Goal: Task Accomplishment & Management: Manage account settings

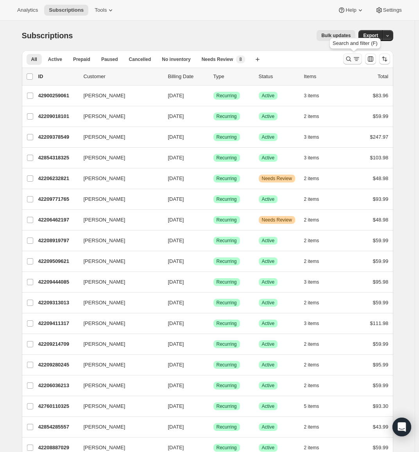
click at [351, 58] on icon "Search and filter results" at bounding box center [349, 59] width 8 height 8
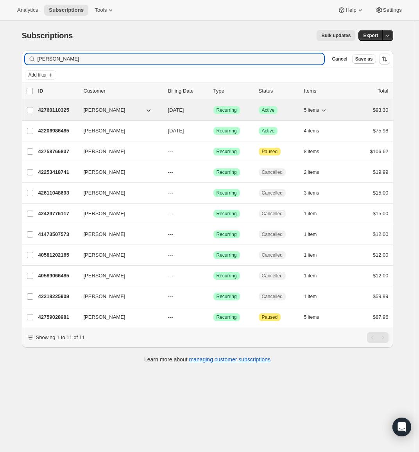
type input "jesse"
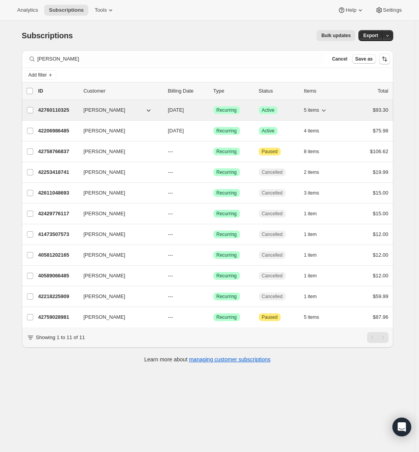
click at [117, 109] on button "[PERSON_NAME]" at bounding box center [118, 110] width 78 height 13
click at [47, 111] on p "42760110325" at bounding box center [57, 110] width 39 height 8
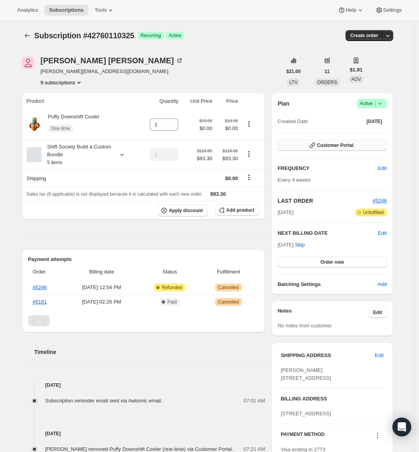
click at [327, 144] on span "Customer Portal" at bounding box center [335, 145] width 36 height 6
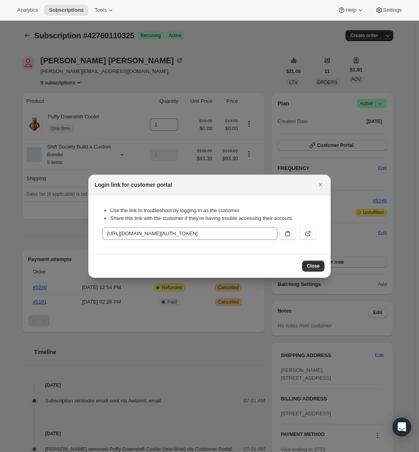
click at [290, 236] on icon ":rcf:" at bounding box center [288, 234] width 8 height 8
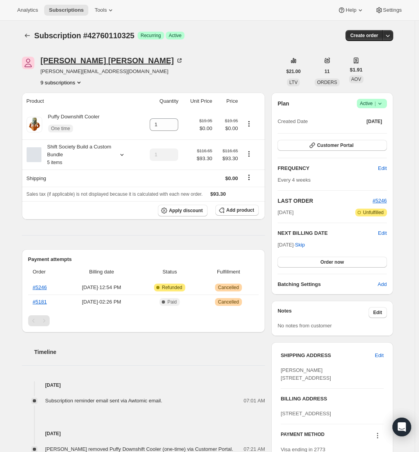
click at [75, 63] on div "[PERSON_NAME]" at bounding box center [112, 61] width 143 height 8
click at [63, 11] on span "Subscriptions" at bounding box center [66, 10] width 35 height 6
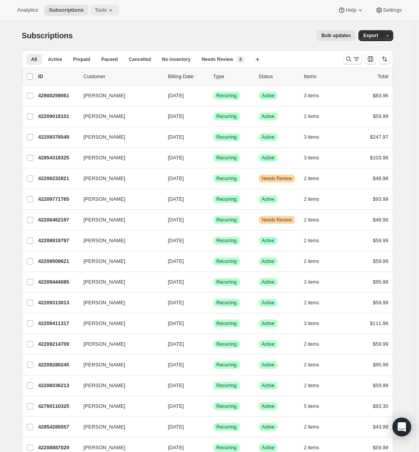
click at [102, 13] on button "Tools" at bounding box center [104, 10] width 29 height 11
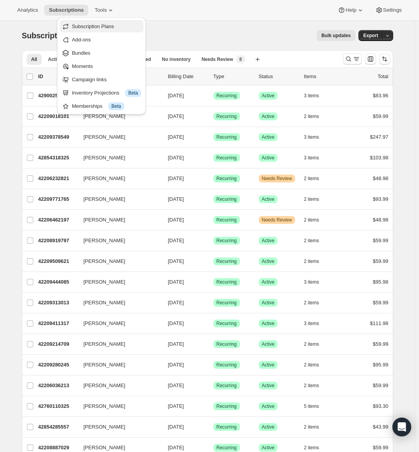
click at [103, 30] on span "Subscription Plans" at bounding box center [106, 27] width 69 height 8
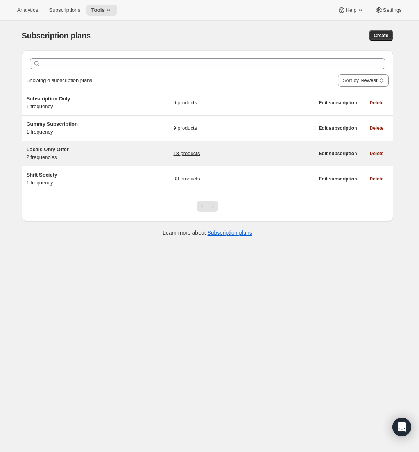
click at [61, 152] on span "Locals Only Offer" at bounding box center [48, 150] width 42 height 6
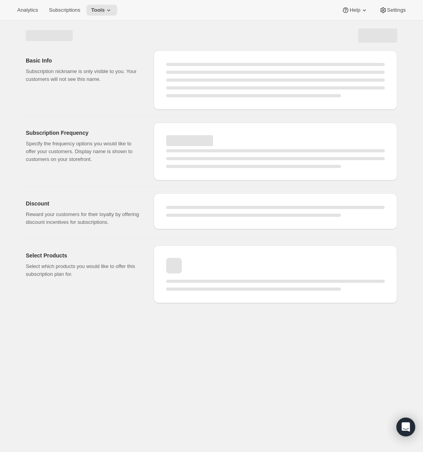
select select "WEEK"
select select "MONTH"
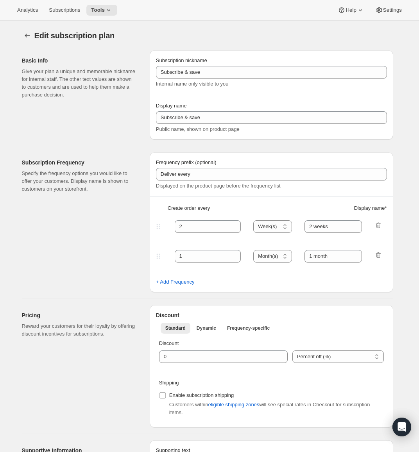
type input "Locals Only Offer"
type input "Locals Only Subscription"
type input "4"
type input "4 weeks"
select select "WEEK"
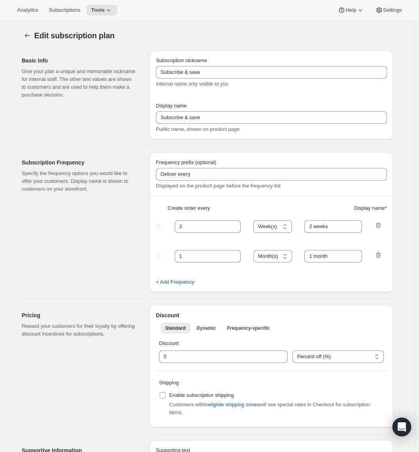
type input "1 week"
click at [28, 35] on icon "Subscription plans" at bounding box center [27, 36] width 8 height 8
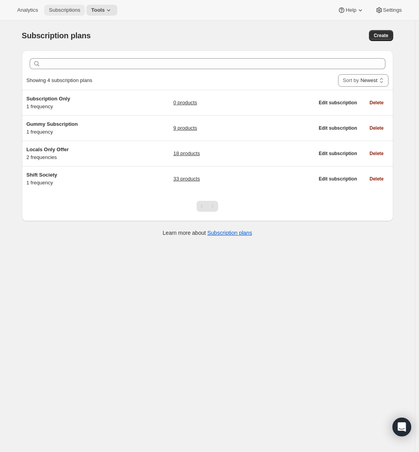
click at [58, 11] on span "Subscriptions" at bounding box center [64, 10] width 31 height 6
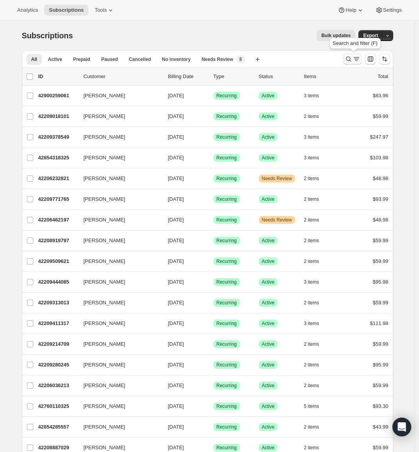
click at [352, 58] on icon "Search and filter results" at bounding box center [349, 59] width 8 height 8
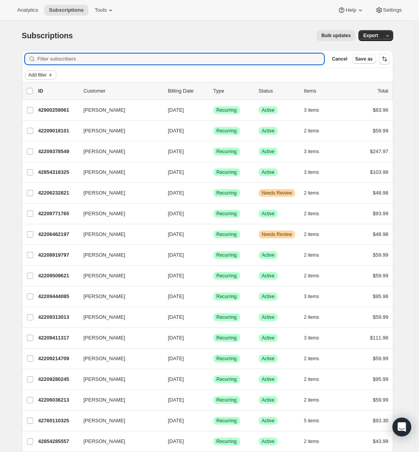
click at [43, 74] on span "Add filter" at bounding box center [38, 75] width 18 height 6
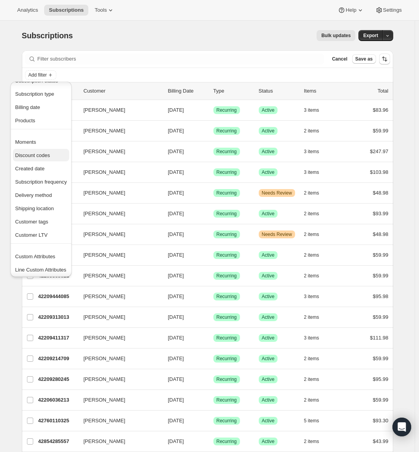
scroll to position [15, 0]
click at [46, 204] on span "Shipping location" at bounding box center [34, 207] width 39 height 6
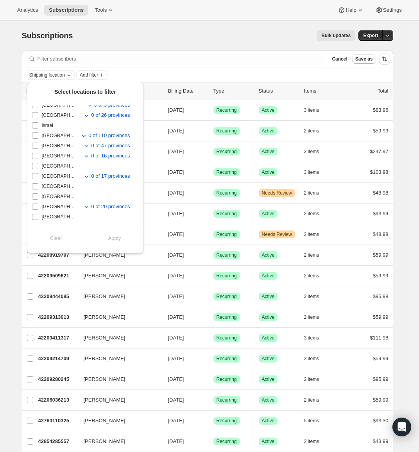
scroll to position [170, 0]
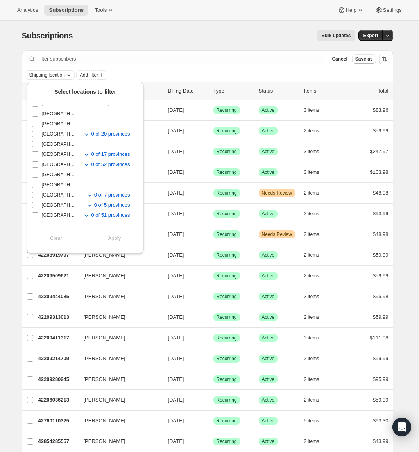
click at [61, 73] on span "Shipping location" at bounding box center [47, 75] width 36 height 6
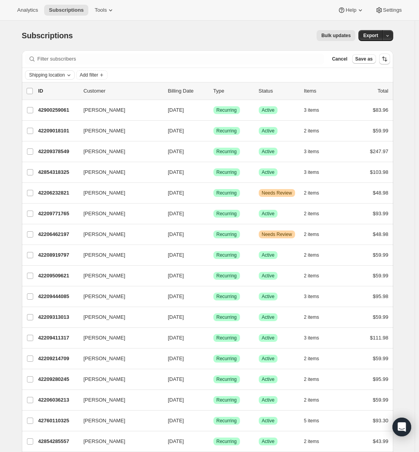
click at [61, 72] on span "Shipping location" at bounding box center [47, 75] width 36 height 6
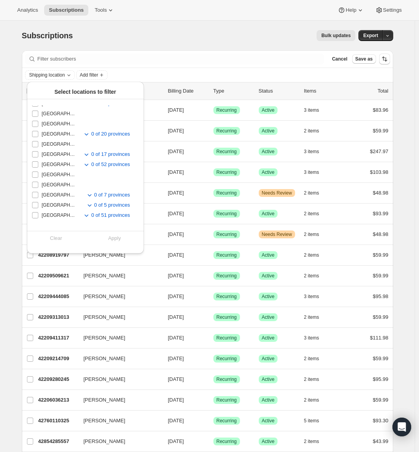
scroll to position [0, 0]
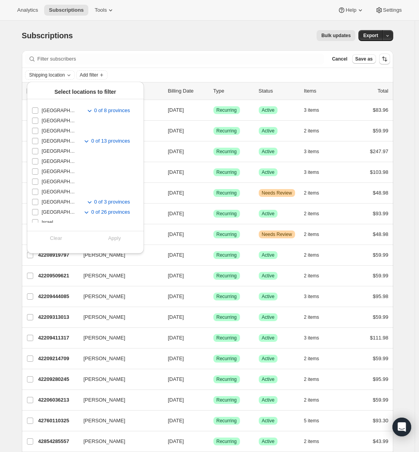
click at [61, 238] on div "Clear Apply" at bounding box center [85, 238] width 117 height 8
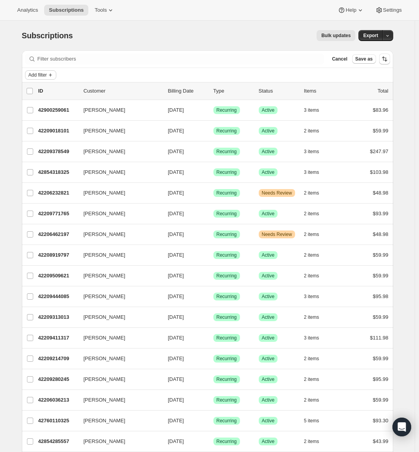
click at [52, 74] on icon "Add filter" at bounding box center [50, 75] width 6 height 6
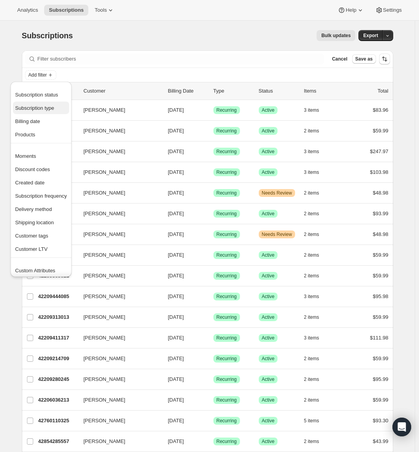
click at [43, 106] on span "Subscription type" at bounding box center [34, 108] width 39 height 6
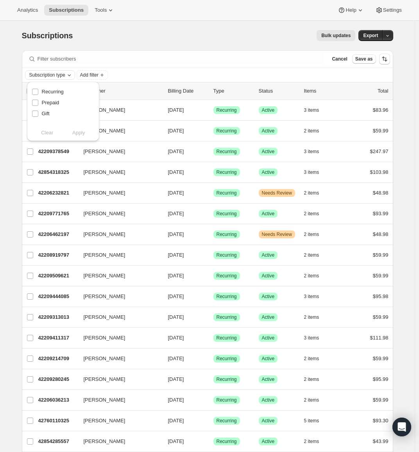
click at [57, 75] on span "Subscription type" at bounding box center [47, 75] width 36 height 6
click at [88, 74] on span "Add filter" at bounding box center [89, 75] width 18 height 6
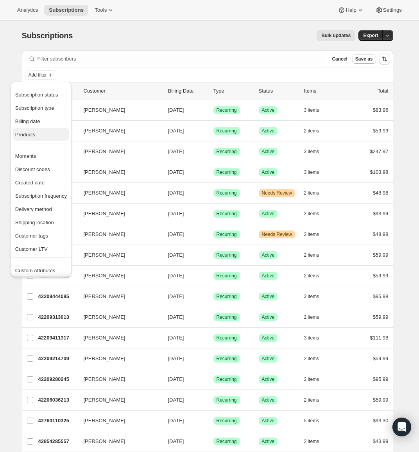
click at [48, 134] on span "Products" at bounding box center [41, 135] width 52 height 8
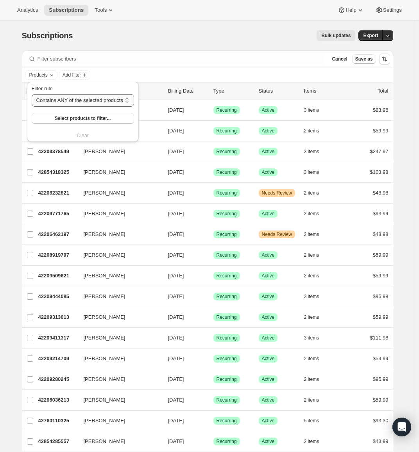
click at [80, 102] on select "Contains ANY of the selected products Contains ALL of the selected products Con…" at bounding box center [83, 100] width 102 height 13
click at [77, 121] on span "Select products to filter..." at bounding box center [83, 118] width 56 height 6
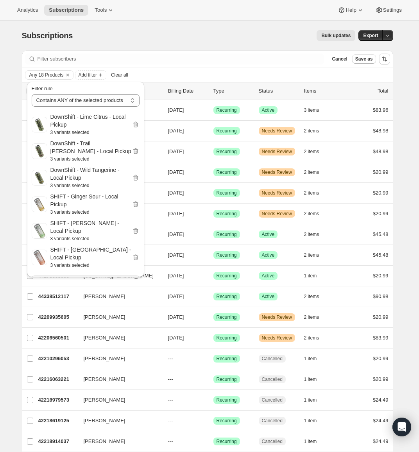
click at [234, 32] on div "Bulk updates" at bounding box center [218, 35] width 273 height 11
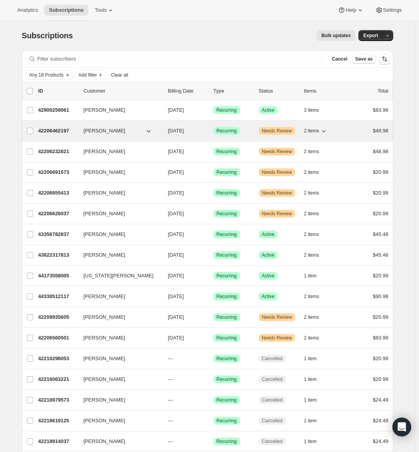
click at [281, 131] on span "Needs Review" at bounding box center [277, 131] width 30 height 6
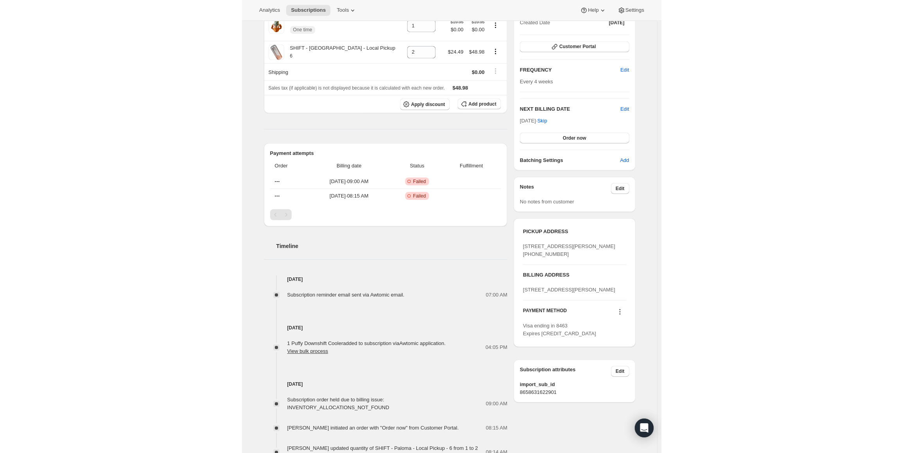
scroll to position [195, 0]
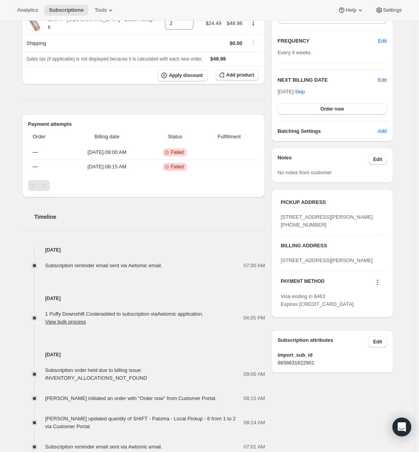
click at [302, 221] on span "[STREET_ADDRESS][PERSON_NAME] [PHONE_NUMBER]" at bounding box center [327, 221] width 92 height 14
drag, startPoint x: 302, startPoint y: 221, endPoint x: 307, endPoint y: 225, distance: 6.4
click at [303, 221] on span "[STREET_ADDRESS][PERSON_NAME] [PHONE_NUMBER]" at bounding box center [327, 221] width 92 height 14
click at [323, 229] on div "[STREET_ADDRESS][PERSON_NAME] [PHONE_NUMBER]" at bounding box center [332, 221] width 103 height 16
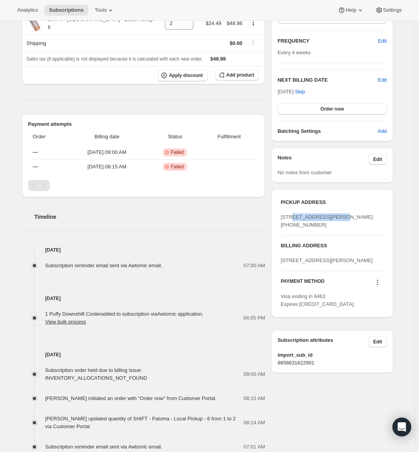
copy span "[STREET_ADDRESS][PERSON_NAME]"
click at [327, 186] on div "PICKUP ADDRESS [STREET_ADDRESS][PERSON_NAME] [PHONE_NUMBER] BILLING ADDRESS [ST…" at bounding box center [332, 253] width 122 height 141
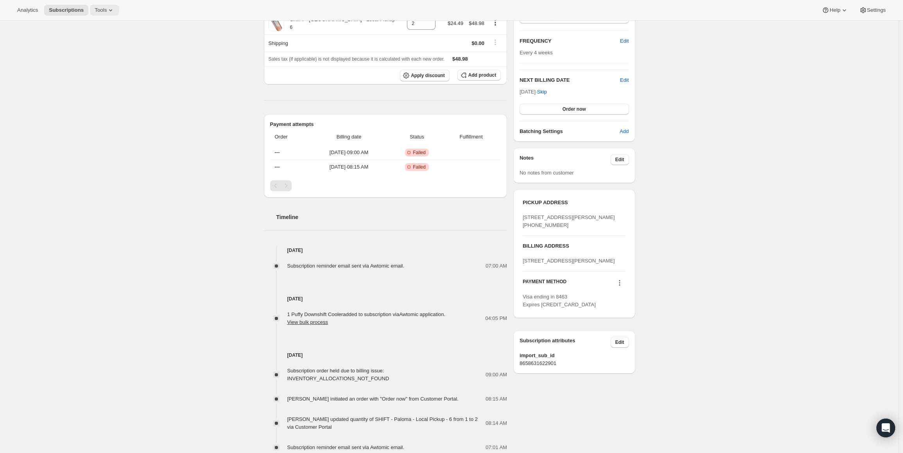
click at [100, 7] on span "Tools" at bounding box center [101, 10] width 12 height 6
click at [422, 13] on span "Settings" at bounding box center [876, 10] width 19 height 6
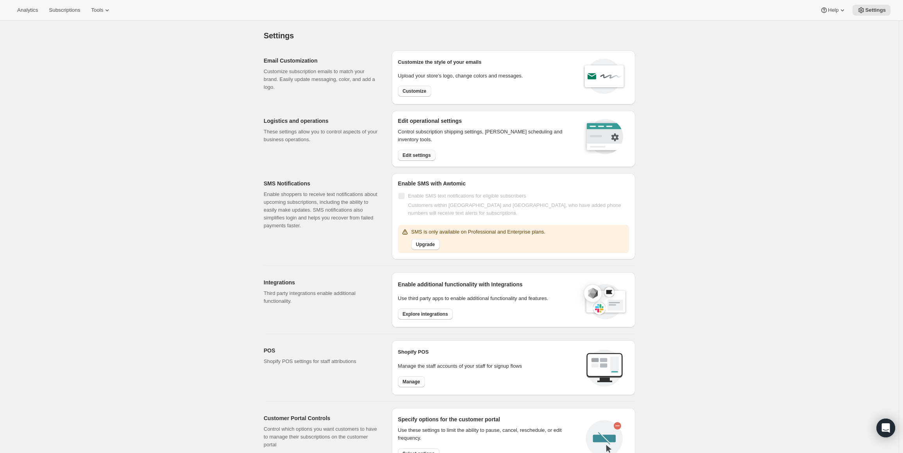
click at [417, 156] on span "Edit settings" at bounding box center [417, 155] width 28 height 6
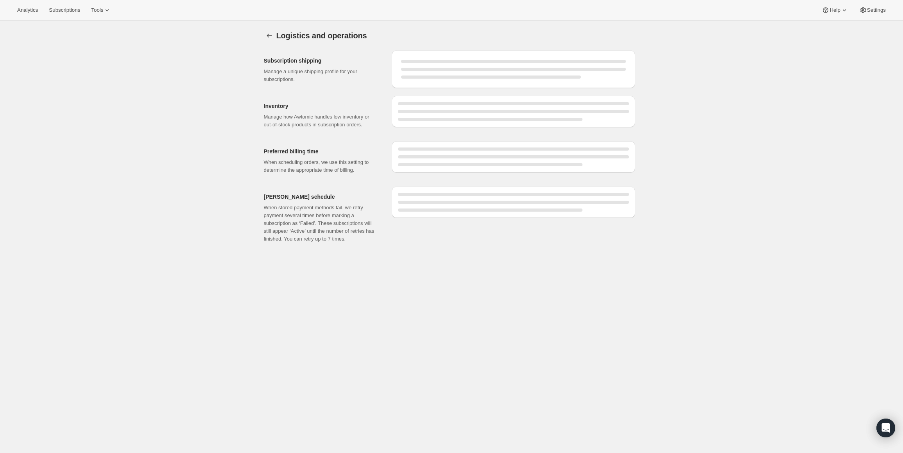
select select "07:00"
select select "DAY"
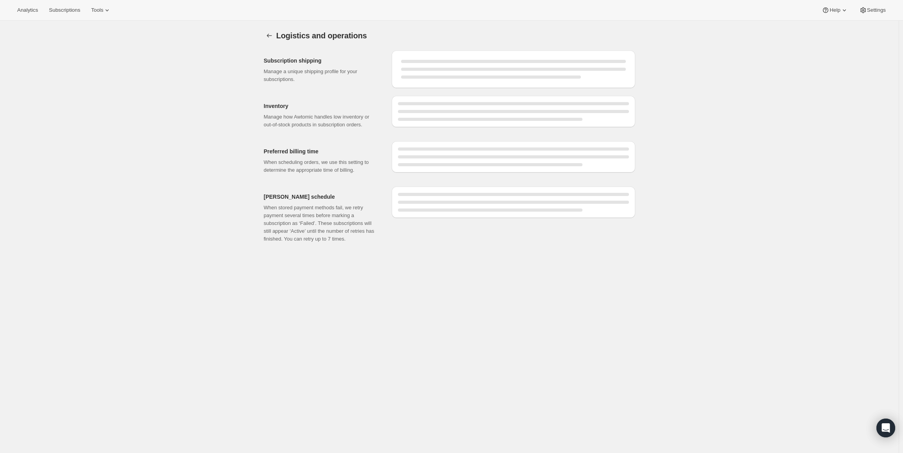
select select "DAY"
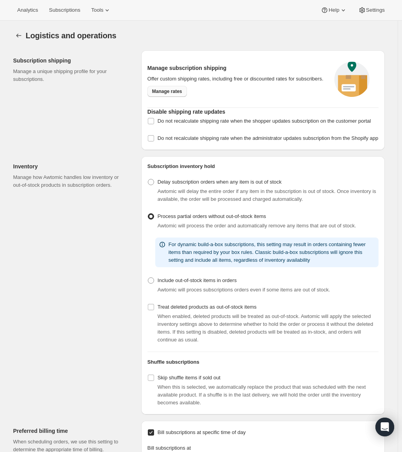
click at [174, 91] on span "Manage rates" at bounding box center [167, 91] width 30 height 6
click at [63, 9] on span "Subscriptions" at bounding box center [64, 10] width 31 height 6
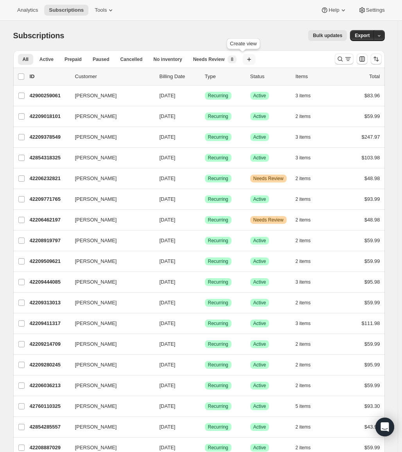
click at [245, 61] on icon "button" at bounding box center [249, 59] width 8 height 8
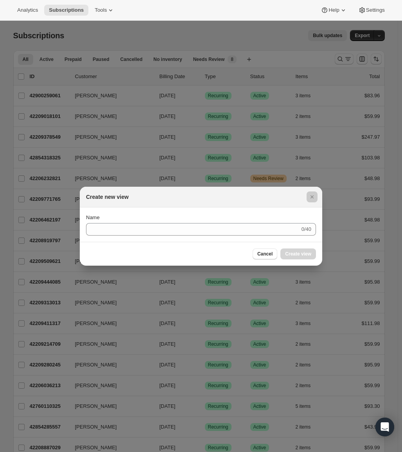
click at [258, 171] on div at bounding box center [201, 226] width 402 height 452
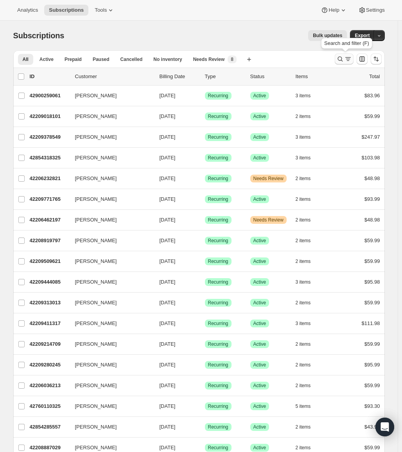
click at [342, 58] on icon "Search and filter results" at bounding box center [340, 59] width 8 height 8
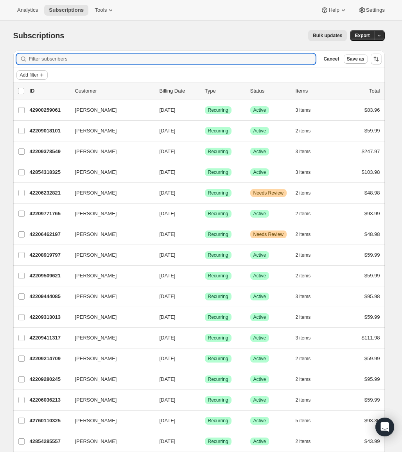
click at [36, 77] on span "Add filter" at bounding box center [29, 75] width 18 height 6
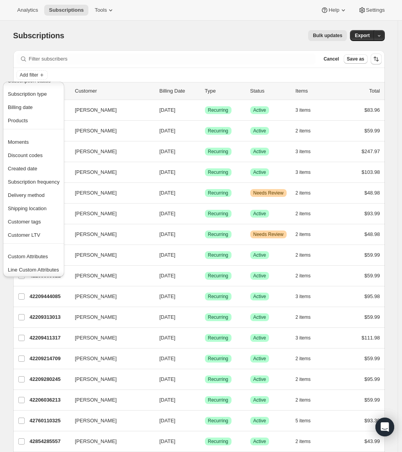
scroll to position [15, 0]
click at [33, 196] on span "Delivery method" at bounding box center [26, 194] width 37 height 6
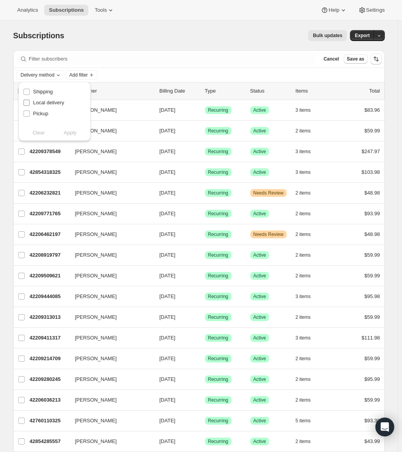
click at [52, 101] on span "Local delivery" at bounding box center [48, 103] width 31 height 6
click at [30, 101] on input "Local delivery" at bounding box center [26, 103] width 6 height 6
click at [49, 104] on span "Local delivery" at bounding box center [48, 103] width 31 height 6
click at [30, 104] on input "Local delivery" at bounding box center [26, 103] width 6 height 6
checkbox input "false"
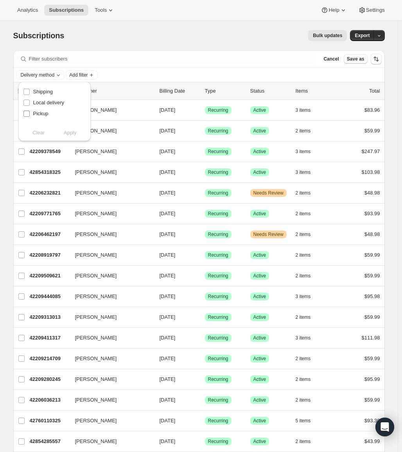
click at [46, 114] on span "Pickup" at bounding box center [40, 114] width 15 height 6
click at [30, 114] on input "Pickup" at bounding box center [26, 114] width 6 height 6
checkbox input "true"
click at [70, 131] on span "Apply" at bounding box center [70, 133] width 13 height 8
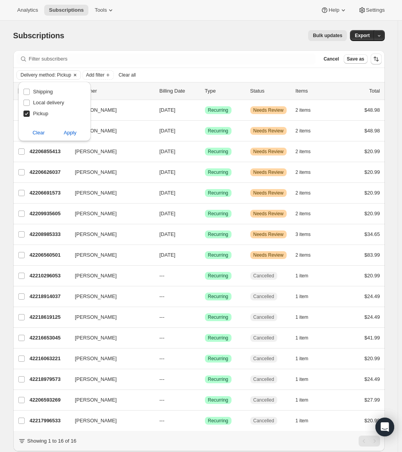
click at [59, 74] on span "Delivery method: Pickup" at bounding box center [46, 75] width 50 height 6
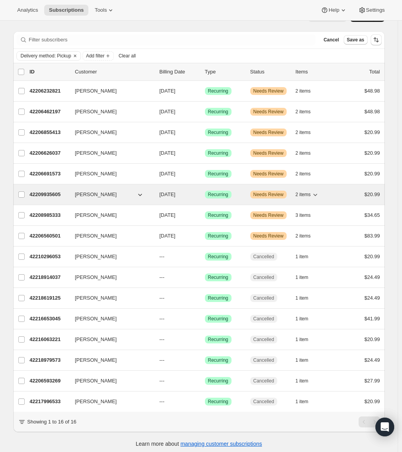
scroll to position [29, 0]
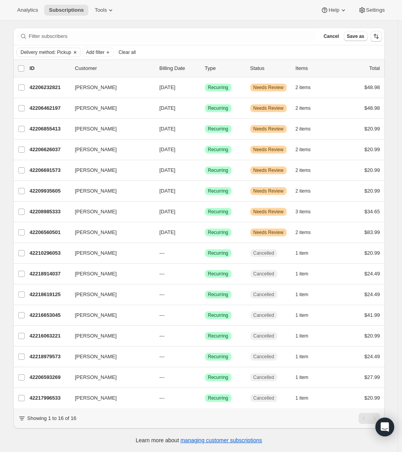
click at [61, 49] on span "Delivery method: Pickup" at bounding box center [46, 52] width 50 height 6
click at [48, 77] on span "Local delivery" at bounding box center [48, 80] width 31 height 6
click at [30, 77] on input "Local delivery" at bounding box center [26, 80] width 6 height 6
checkbox input "true"
click at [70, 107] on span "Apply" at bounding box center [70, 110] width 13 height 8
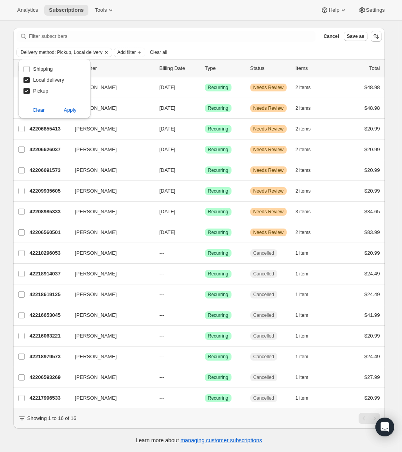
click at [50, 49] on span "Delivery method: Pickup, Local delivery" at bounding box center [62, 52] width 82 height 6
click at [107, 49] on icon "Clear" at bounding box center [106, 52] width 6 height 6
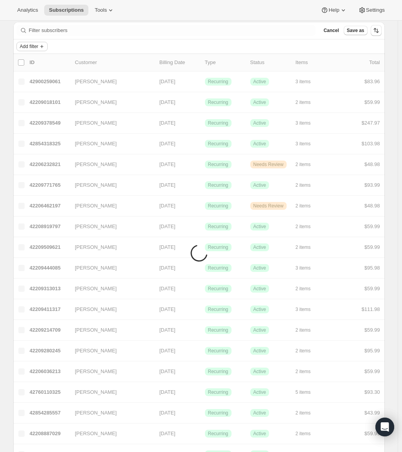
click at [38, 48] on span "Add filter" at bounding box center [29, 46] width 18 height 6
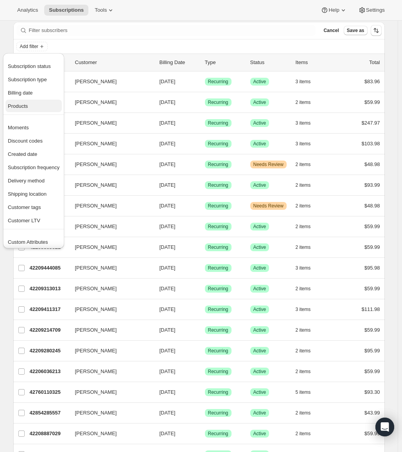
click at [34, 106] on span "Products" at bounding box center [34, 106] width 52 height 8
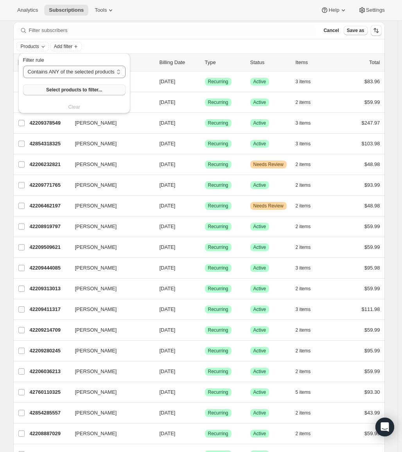
click at [73, 90] on span "Select products to filter..." at bounding box center [74, 90] width 56 height 6
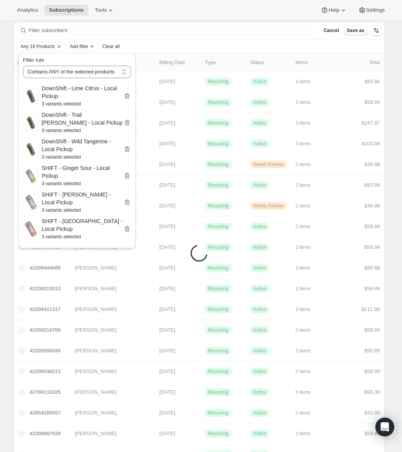
click at [192, 18] on div "Analytics Subscriptions Tools Help Settings" at bounding box center [201, 10] width 402 height 21
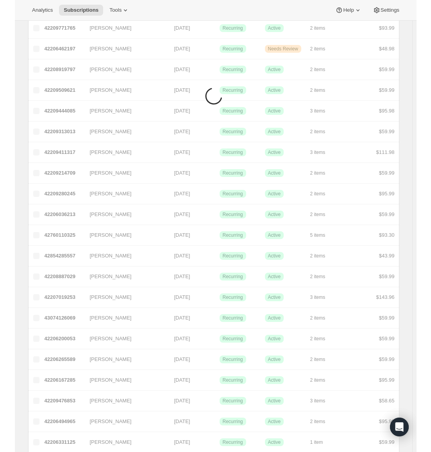
scroll to position [0, 0]
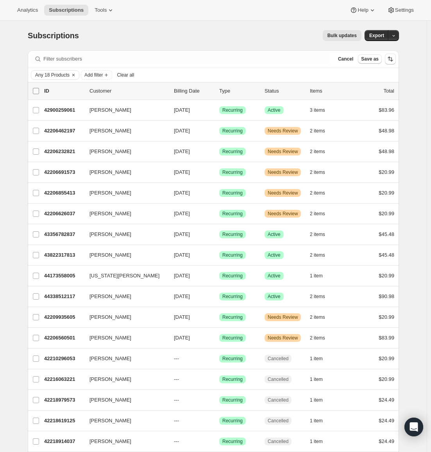
click at [36, 91] on input "0 selected" at bounding box center [36, 91] width 6 height 6
checkbox input "true"
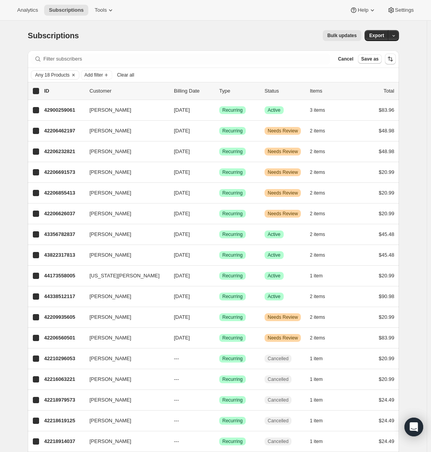
checkbox input "true"
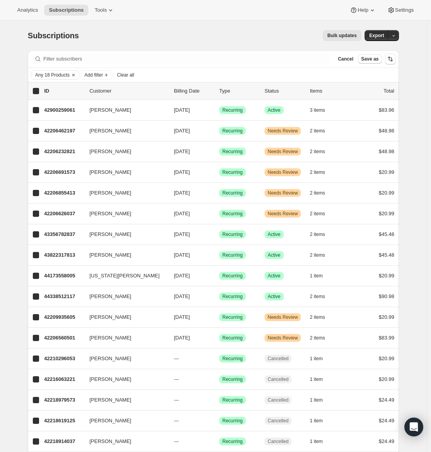
checkbox input "true"
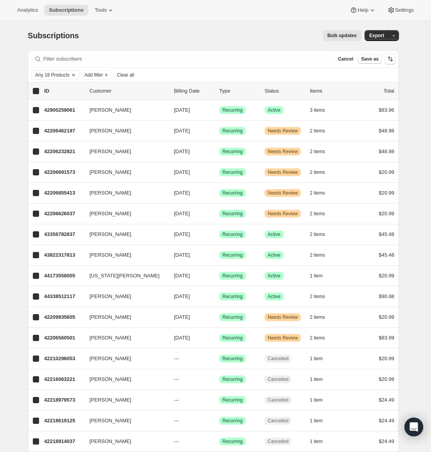
checkbox input "true"
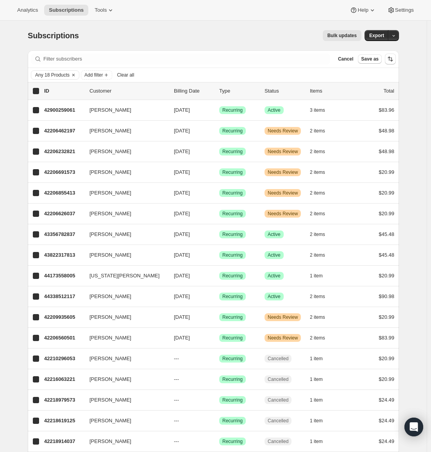
checkbox input "true"
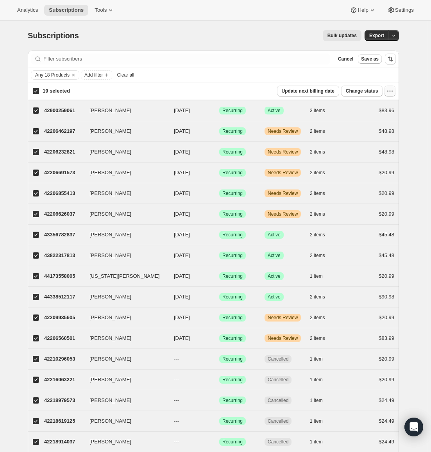
click at [389, 92] on icon "button" at bounding box center [390, 91] width 8 height 8
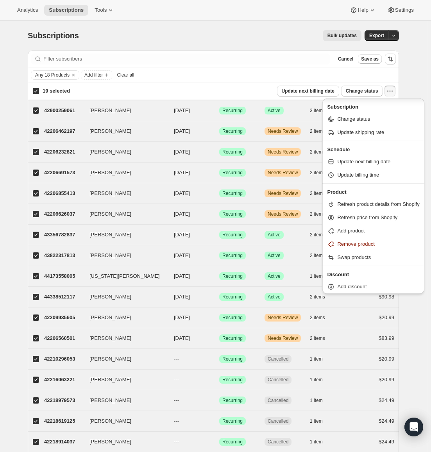
scroll to position [1, 0]
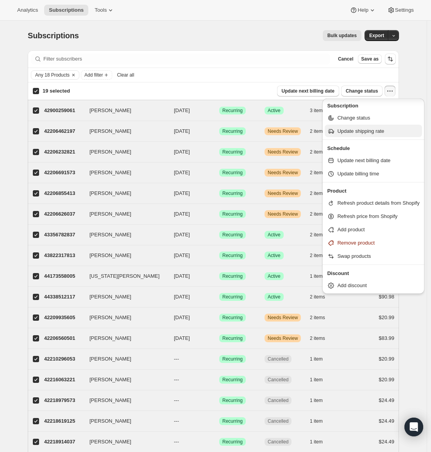
click at [381, 134] on span "Update shipping rate" at bounding box center [360, 131] width 47 height 6
select select "19"
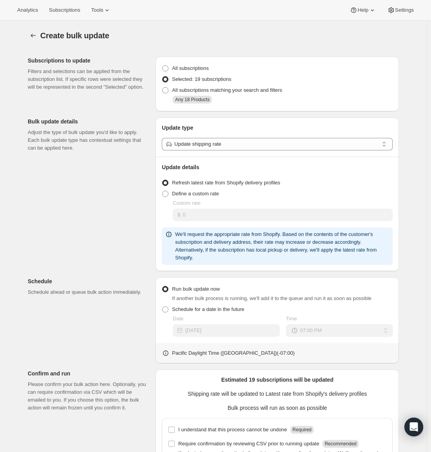
click at [169, 146] on icon at bounding box center [169, 144] width 6 height 4
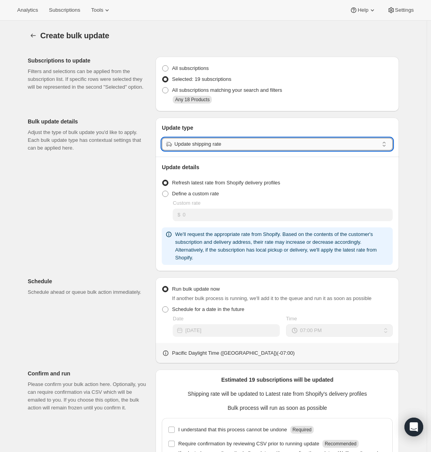
click at [193, 143] on input "Update shipping rate" at bounding box center [276, 144] width 204 height 13
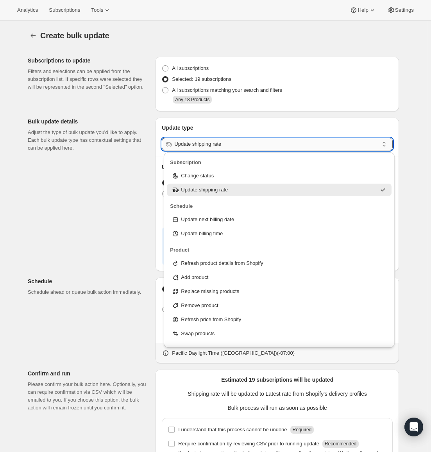
click at [243, 145] on input "Update shipping rate" at bounding box center [276, 144] width 204 height 13
click at [144, 151] on p "Adjust the type of bulk update you'd like to apply. Each bulk update type has c…" at bounding box center [89, 140] width 122 height 23
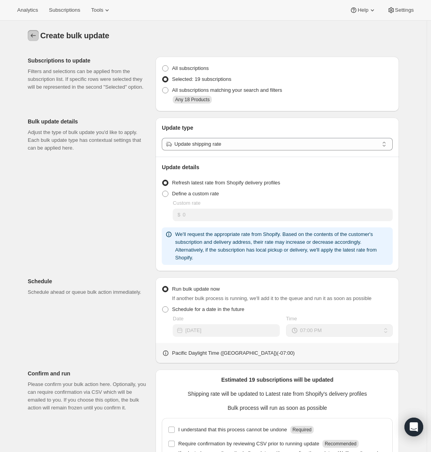
click at [33, 32] on icon "button" at bounding box center [33, 36] width 8 height 8
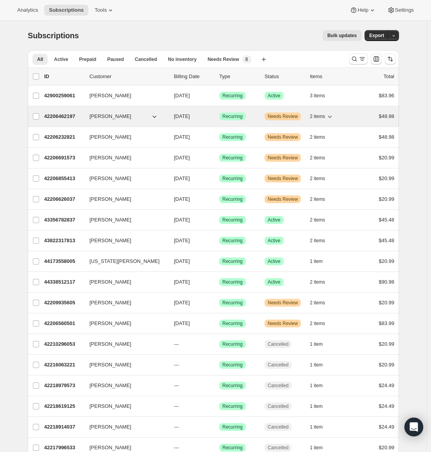
click at [112, 118] on span "[PERSON_NAME]" at bounding box center [110, 117] width 42 height 8
click at [71, 115] on p "42206462197" at bounding box center [63, 117] width 39 height 8
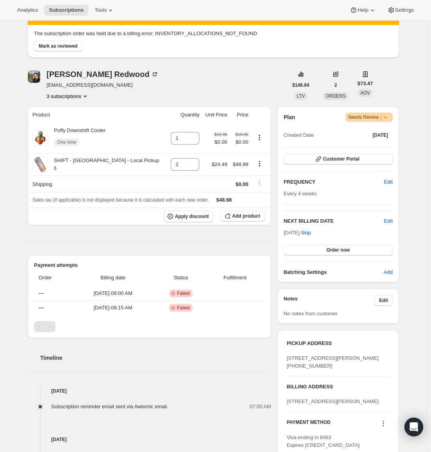
scroll to position [51, 0]
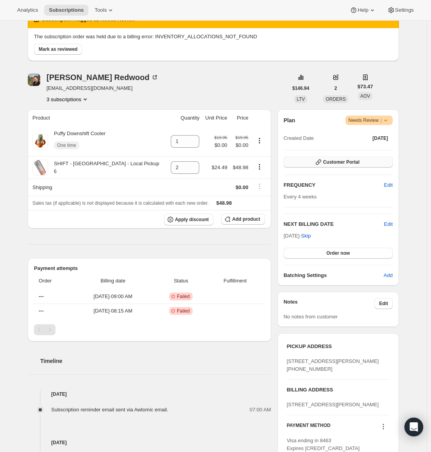
click at [328, 159] on span "Customer Portal" at bounding box center [341, 162] width 36 height 6
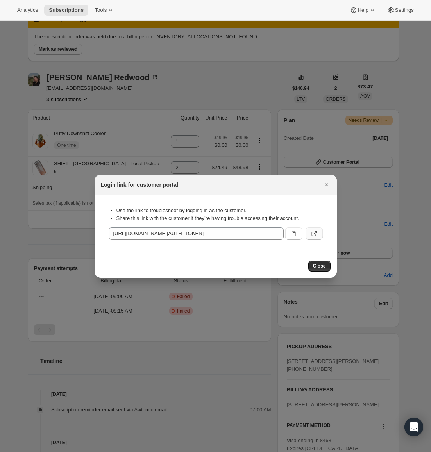
click at [314, 233] on icon ":r1p7:" at bounding box center [314, 234] width 8 height 8
click at [328, 184] on icon "Close" at bounding box center [326, 184] width 3 height 3
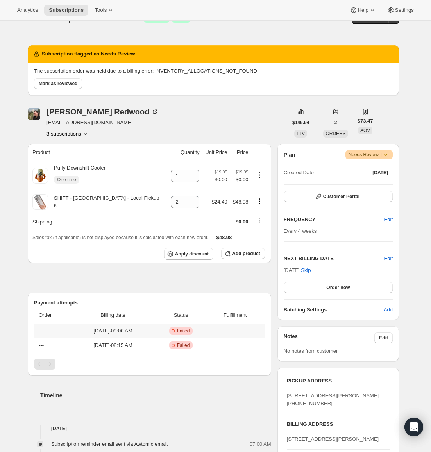
scroll to position [0, 0]
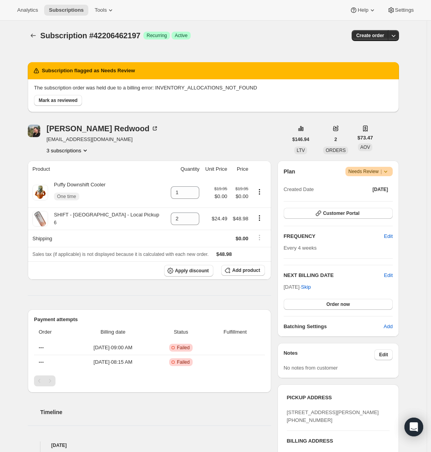
click at [84, 151] on icon "Product actions" at bounding box center [85, 151] width 8 height 8
click at [177, 148] on div "[PERSON_NAME] [EMAIL_ADDRESS][DOMAIN_NAME] 3 subscriptions" at bounding box center [158, 140] width 260 height 30
click at [394, 34] on icon "button" at bounding box center [394, 36] width 8 height 8
click at [397, 34] on icon "button" at bounding box center [394, 36] width 8 height 8
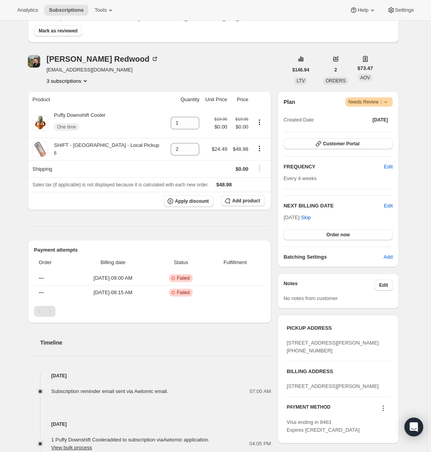
scroll to position [78, 0]
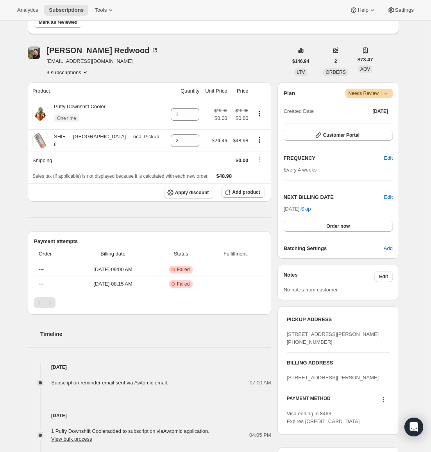
click at [388, 92] on icon at bounding box center [386, 93] width 8 height 8
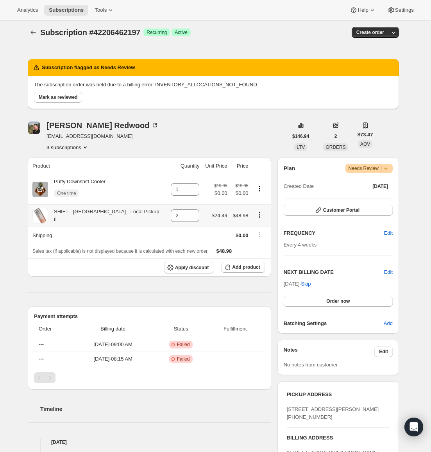
scroll to position [0, 0]
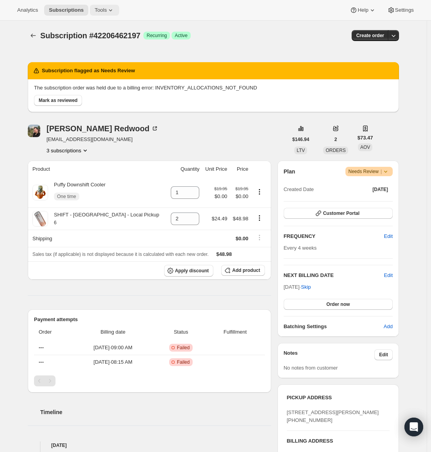
click at [101, 13] on span "Tools" at bounding box center [101, 10] width 12 height 6
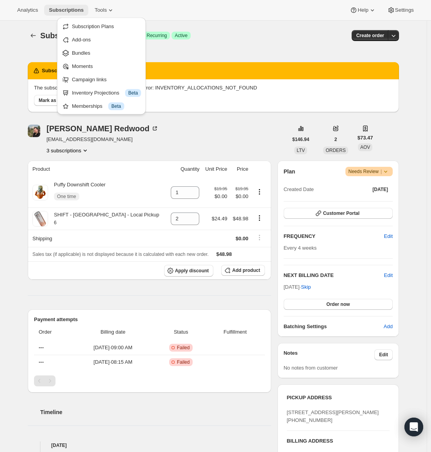
click at [54, 9] on span "Subscriptions" at bounding box center [66, 10] width 35 height 6
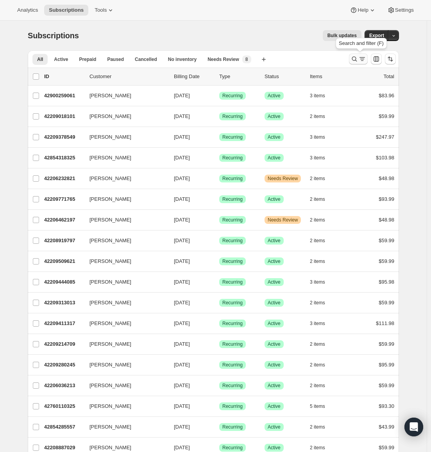
click at [358, 61] on icon "Search and filter results" at bounding box center [355, 59] width 8 height 8
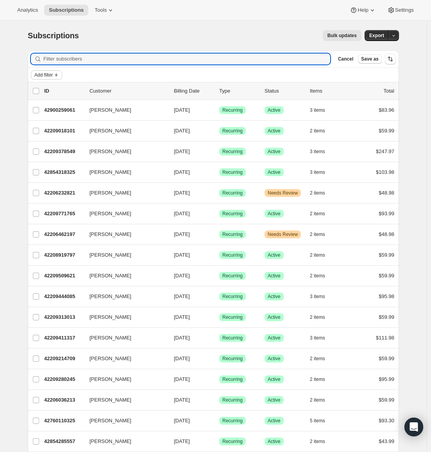
click at [45, 77] on span "Add filter" at bounding box center [43, 75] width 18 height 6
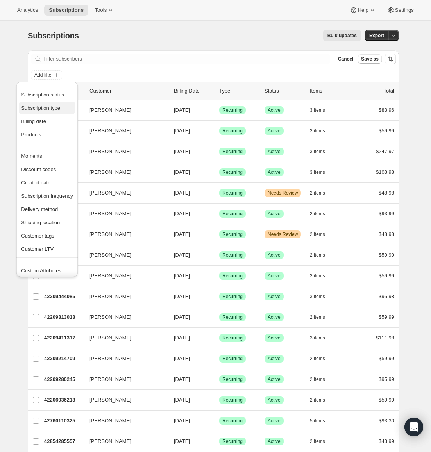
click at [54, 110] on span "Subscription type" at bounding box center [40, 108] width 39 height 6
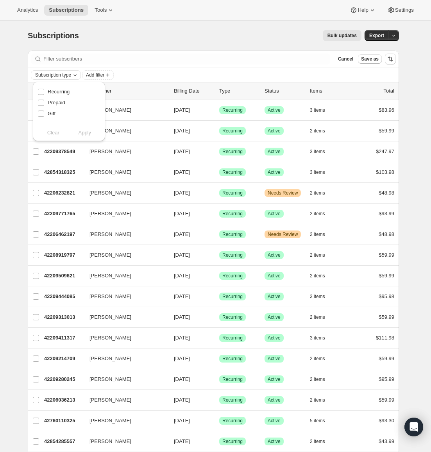
click at [70, 74] on span "Subscription type" at bounding box center [53, 75] width 36 height 6
click at [71, 73] on span "Subscription type" at bounding box center [53, 75] width 36 height 6
click at [93, 75] on span "Add filter" at bounding box center [95, 75] width 18 height 6
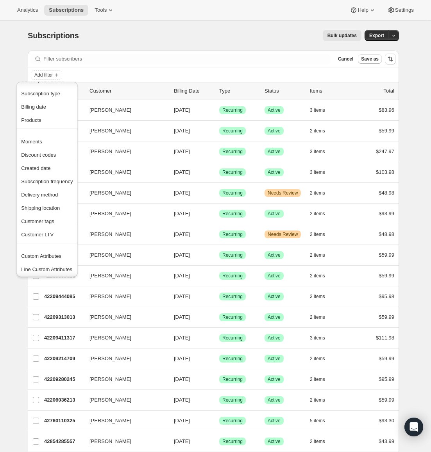
scroll to position [15, 0]
click at [49, 206] on span "Shipping location" at bounding box center [40, 207] width 39 height 6
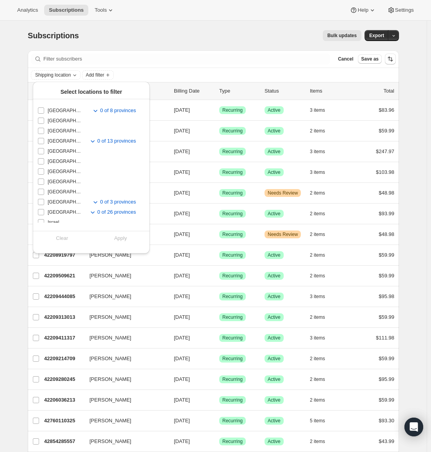
click at [135, 75] on div "Shipping location Add filter" at bounding box center [213, 74] width 365 height 9
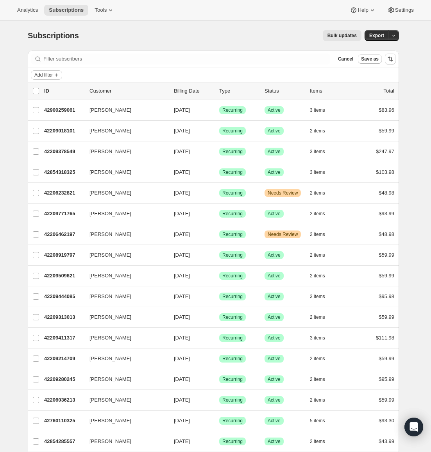
click at [58, 72] on button "Add filter" at bounding box center [46, 74] width 31 height 9
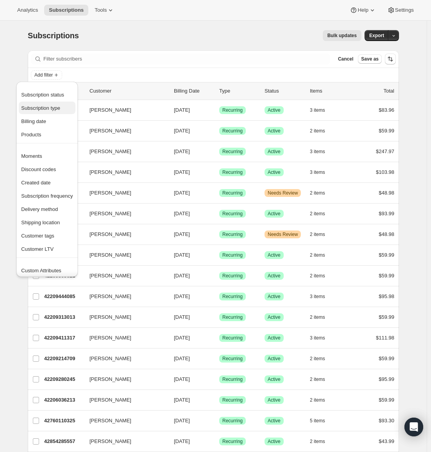
click at [57, 107] on span "Subscription type" at bounding box center [40, 108] width 39 height 6
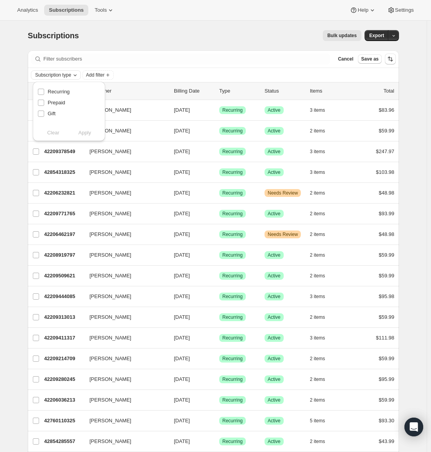
click at [69, 76] on span "Subscription type" at bounding box center [53, 75] width 36 height 6
drag, startPoint x: 85, startPoint y: 74, endPoint x: 90, endPoint y: 73, distance: 5.5
click at [85, 74] on button "Add filter" at bounding box center [97, 74] width 31 height 9
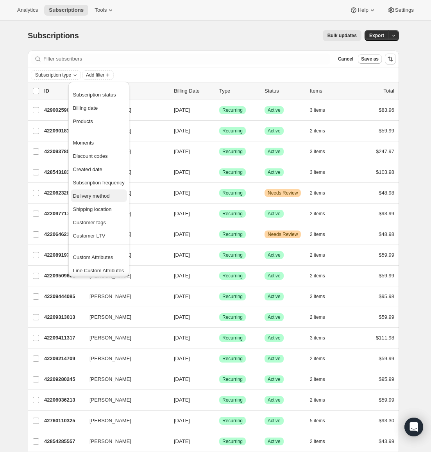
click at [102, 195] on span "Delivery method" at bounding box center [91, 196] width 37 height 6
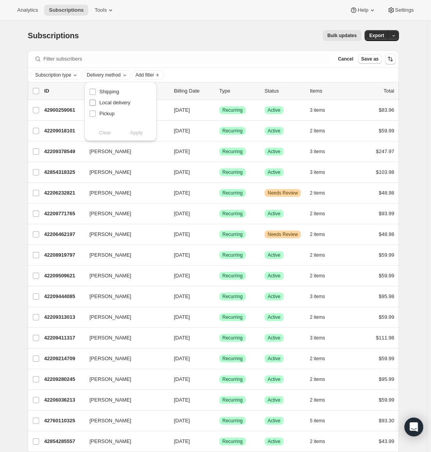
click at [109, 104] on span "Local delivery" at bounding box center [114, 103] width 31 height 6
click at [96, 104] on input "Local delivery" at bounding box center [92, 103] width 6 height 6
checkbox input "true"
click at [131, 132] on span "Apply" at bounding box center [136, 133] width 13 height 8
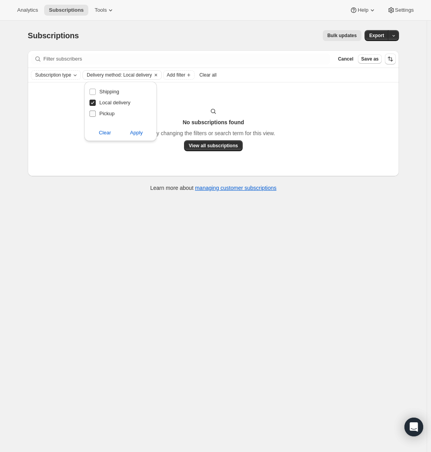
click at [110, 114] on span "Pickup" at bounding box center [106, 114] width 15 height 6
click at [96, 114] on input "Pickup" at bounding box center [92, 114] width 6 height 6
checkbox input "true"
click at [120, 102] on span "Local delivery" at bounding box center [114, 103] width 31 height 6
click at [96, 102] on input "Local delivery" at bounding box center [92, 103] width 6 height 6
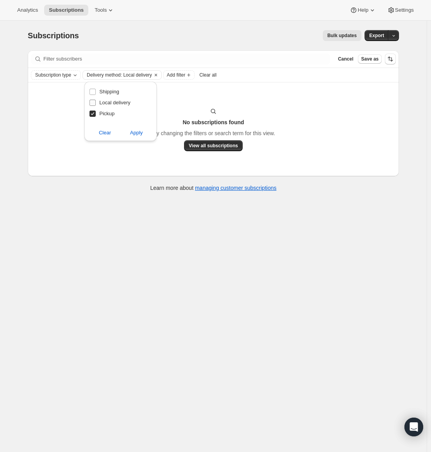
checkbox input "false"
click at [133, 131] on span "Apply" at bounding box center [136, 133] width 13 height 8
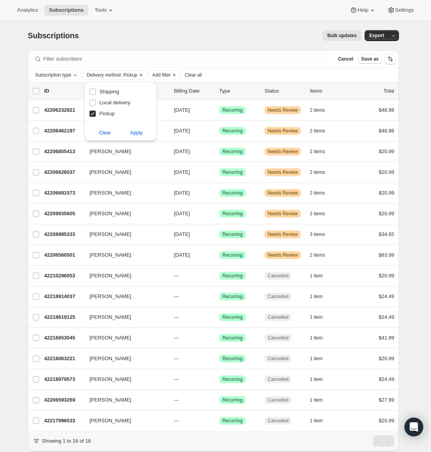
click at [29, 118] on div "Filter subscribers Cancel Save as Subscription type Delivery method: Pickup Add…" at bounding box center [210, 259] width 378 height 431
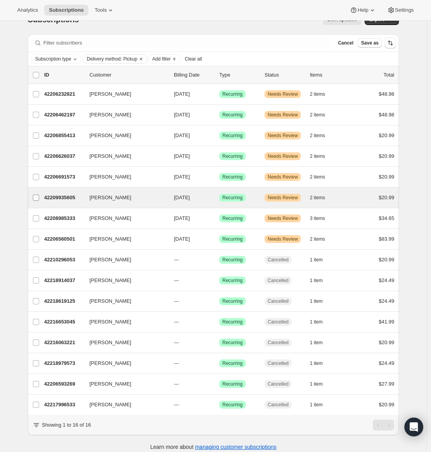
scroll to position [0, 0]
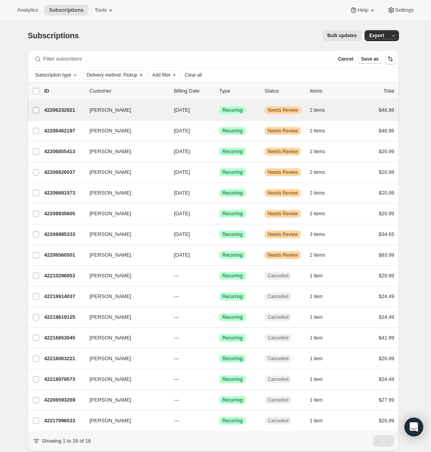
click at [38, 109] on input "[PERSON_NAME]" at bounding box center [36, 110] width 6 height 6
checkbox input "true"
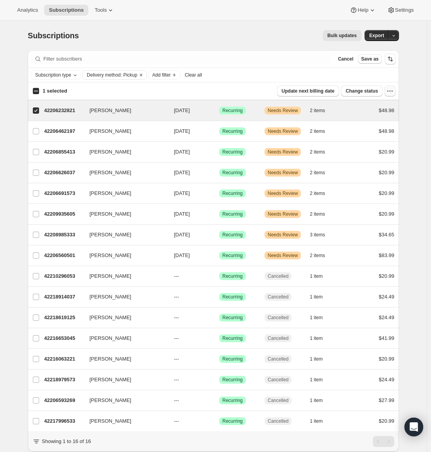
click at [389, 92] on icon "button" at bounding box center [390, 91] width 8 height 8
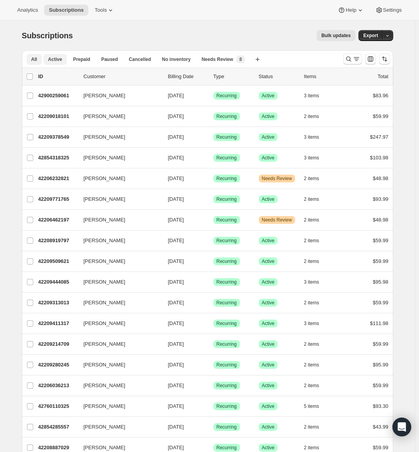
click at [57, 61] on span "Active" at bounding box center [55, 59] width 14 height 6
click at [102, 76] on p "Customer" at bounding box center [123, 77] width 78 height 8
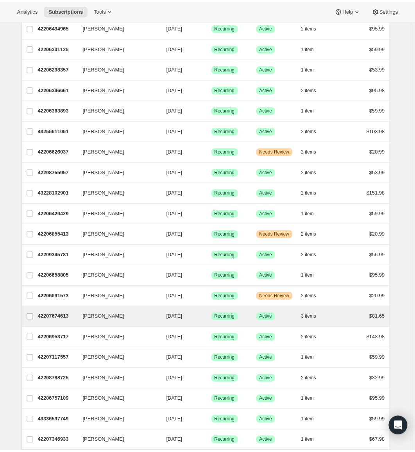
scroll to position [718, 0]
